Goal: Information Seeking & Learning: Find specific fact

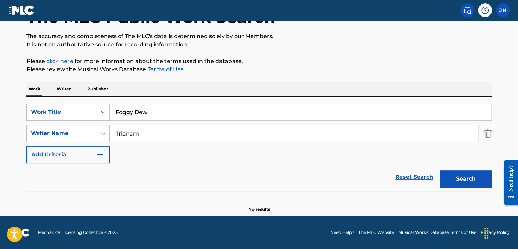
click at [489, 132] on img "Search Form" at bounding box center [488, 133] width 8 height 17
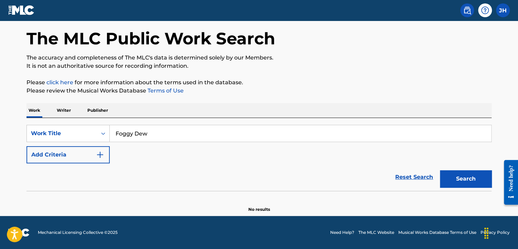
scroll to position [28, 0]
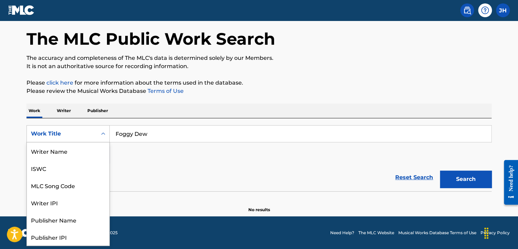
click at [105, 135] on icon "Search Form" at bounding box center [103, 133] width 7 height 7
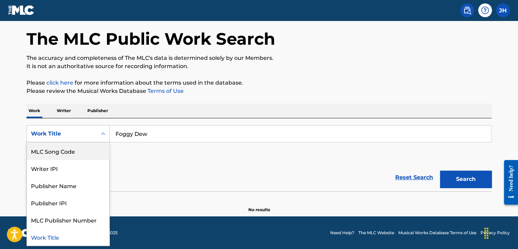
click at [66, 152] on div "MLC Song Code" at bounding box center [68, 150] width 83 height 17
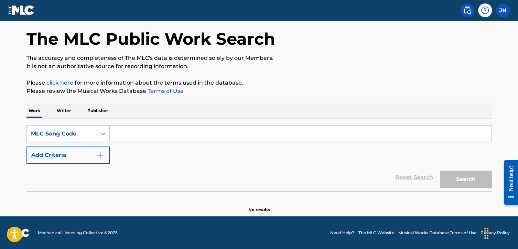
click at [140, 132] on input "Search Form" at bounding box center [301, 134] width 382 height 17
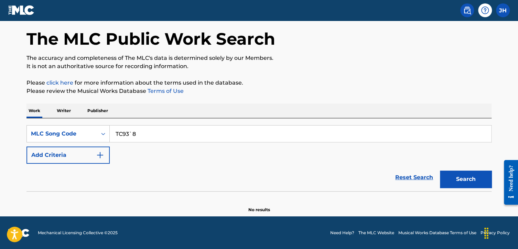
type input "TC93`8"
click at [440, 171] on button "Search" at bounding box center [466, 179] width 52 height 17
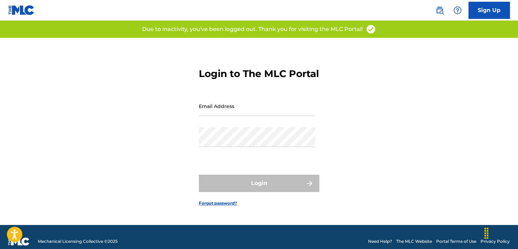
type input "[PERSON_NAME][EMAIL_ADDRESS][PERSON_NAME][DOMAIN_NAME]"
click at [264, 187] on div "Login" at bounding box center [259, 183] width 120 height 17
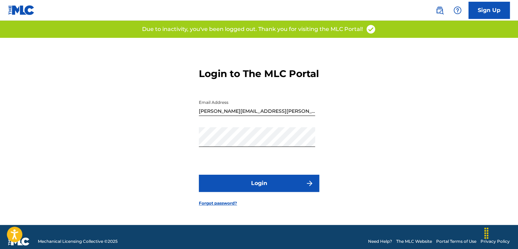
click at [264, 187] on button "Login" at bounding box center [259, 183] width 120 height 17
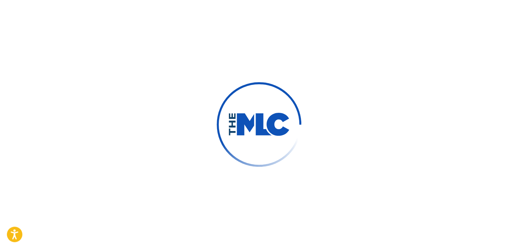
click at [264, 187] on div at bounding box center [259, 124] width 518 height 249
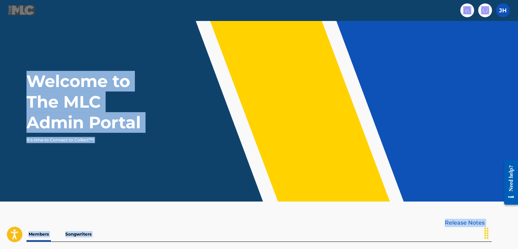
scroll to position [1, 0]
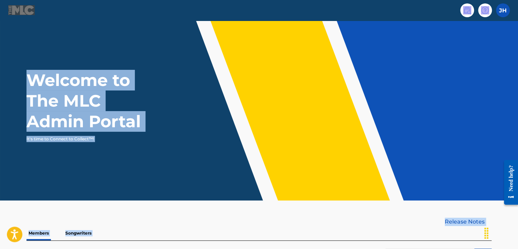
click at [467, 10] on img at bounding box center [467, 10] width 8 height 8
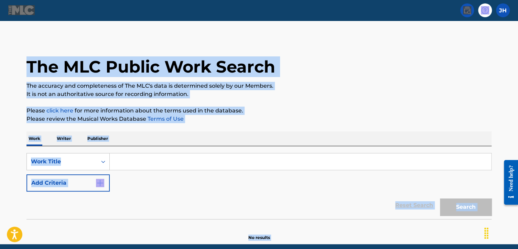
click at [148, 160] on input "Search Form" at bounding box center [301, 161] width 382 height 17
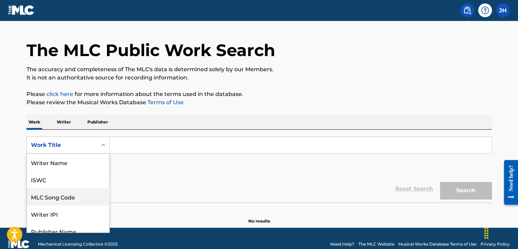
click at [98, 154] on div "8 results available. Use Up and Down to choose options, press Enter to select t…" at bounding box center [68, 145] width 83 height 17
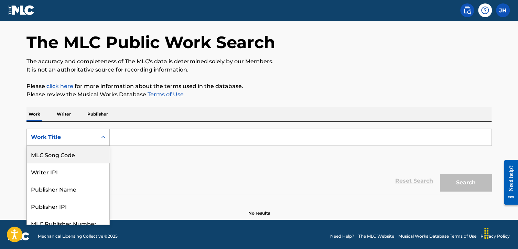
scroll to position [25, 0]
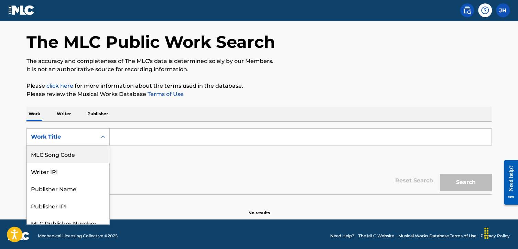
click at [99, 157] on div "MLC Song Code" at bounding box center [68, 154] width 83 height 17
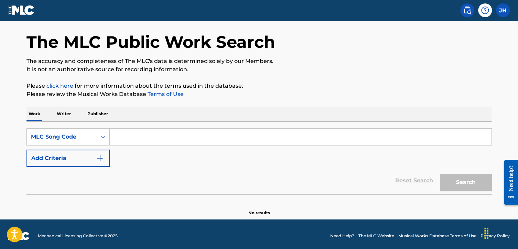
click at [128, 141] on input "Search Form" at bounding box center [301, 137] width 382 height 17
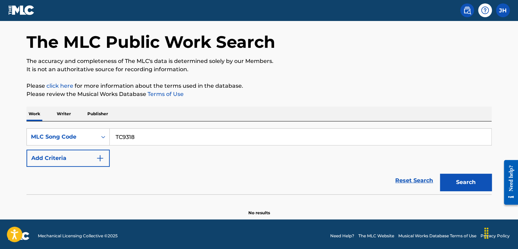
click at [440, 174] on button "Search" at bounding box center [466, 182] width 52 height 17
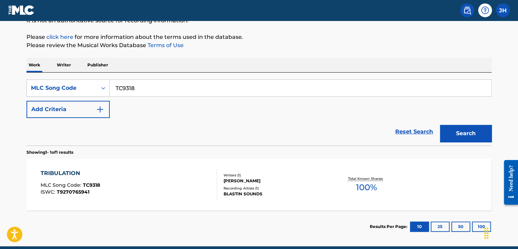
scroll to position [74, 0]
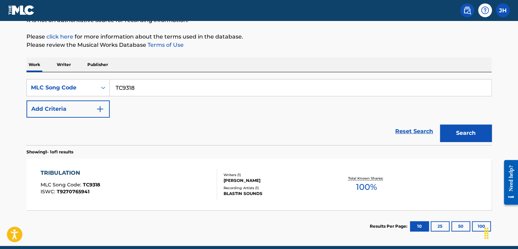
drag, startPoint x: 136, startPoint y: 86, endPoint x: 110, endPoint y: 89, distance: 26.0
click at [110, 89] on input "TC9318" at bounding box center [301, 88] width 382 height 17
type input "TC9318"
click at [440, 125] on button "Search" at bounding box center [466, 133] width 52 height 17
click at [73, 186] on span "MLC Song Code :" at bounding box center [62, 185] width 42 height 6
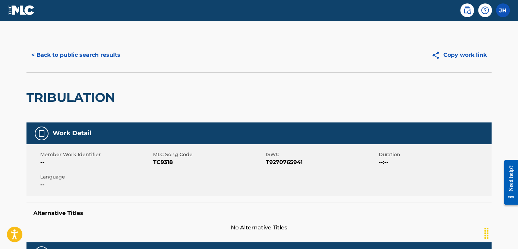
click at [95, 54] on button "< Back to public search results" at bounding box center [76, 54] width 99 height 17
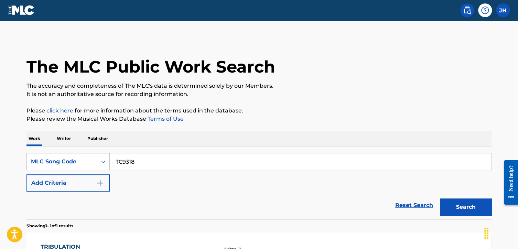
scroll to position [74, 0]
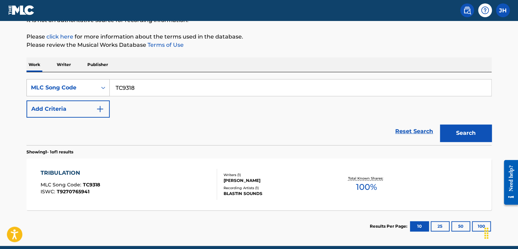
drag, startPoint x: 151, startPoint y: 85, endPoint x: 95, endPoint y: 83, distance: 56.5
click at [95, 83] on div "SearchWithCriteria691ab88c-acac-4f1c-b4a7-2870dd55d091 MLC Song Code TC9318" at bounding box center [259, 87] width 465 height 17
click at [440, 125] on button "Search" at bounding box center [466, 133] width 52 height 17
drag, startPoint x: 151, startPoint y: 89, endPoint x: 96, endPoint y: 84, distance: 55.3
click at [96, 84] on div "SearchWithCriteria691ab88c-acac-4f1c-b4a7-2870dd55d091 MLC Song Code FE2BEK" at bounding box center [259, 87] width 465 height 17
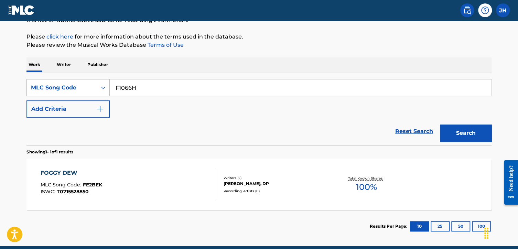
type input "F1066H"
click at [440, 125] on button "Search" at bounding box center [466, 133] width 52 height 17
